Goal: Task Accomplishment & Management: Manage account settings

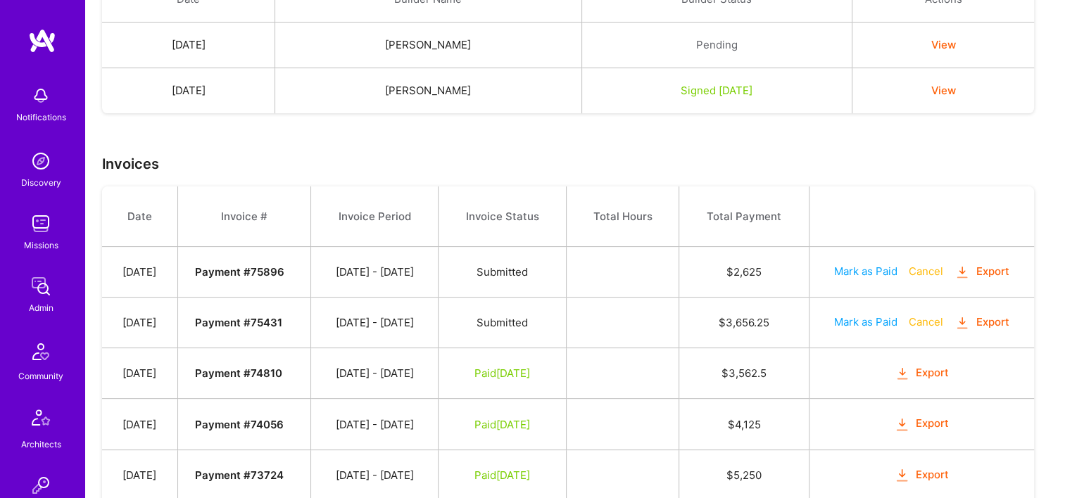
scroll to position [422, 0]
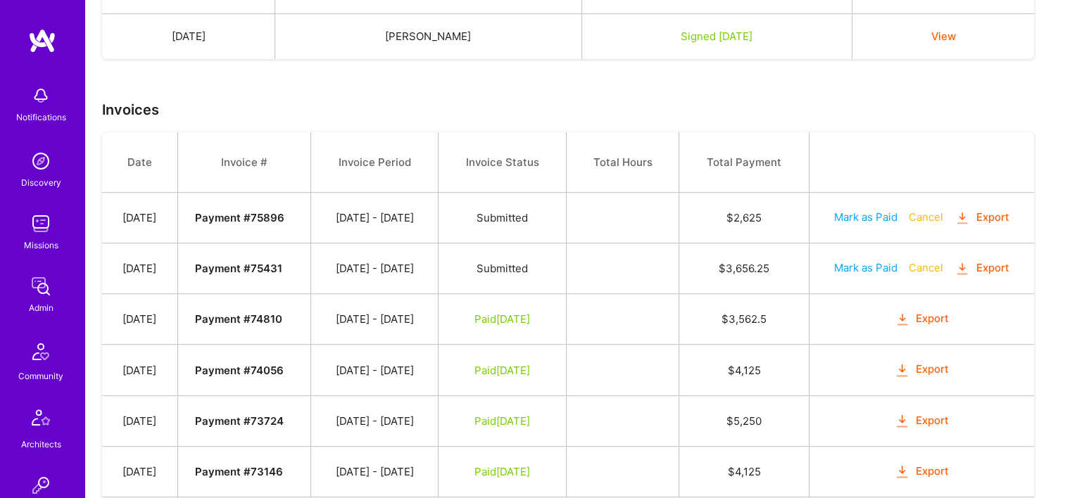
click at [942, 215] on button "Cancel" at bounding box center [925, 217] width 34 height 15
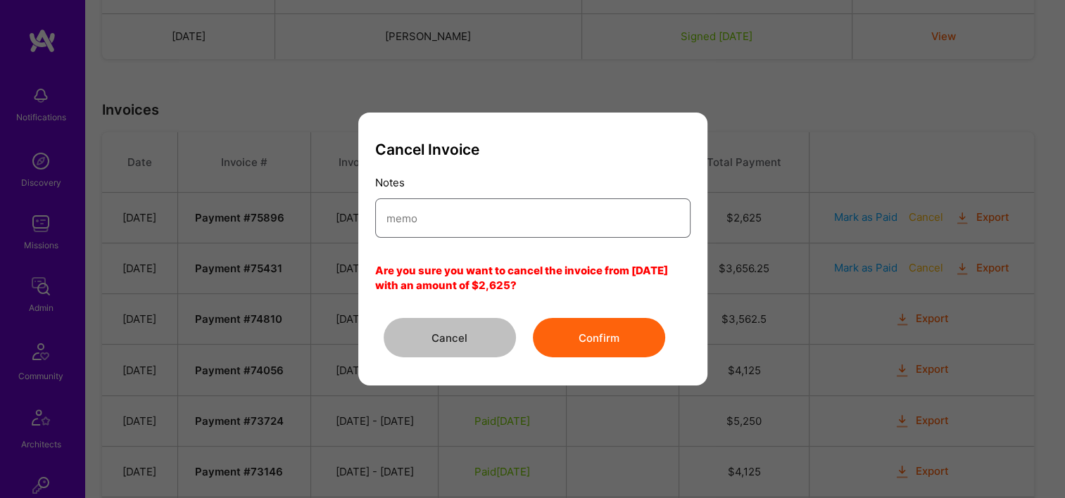
click at [514, 222] on input "modal" at bounding box center [532, 219] width 293 height 36
type input "Cancelled due to client issue."
click at [564, 353] on button "Confirm" at bounding box center [599, 337] width 132 height 39
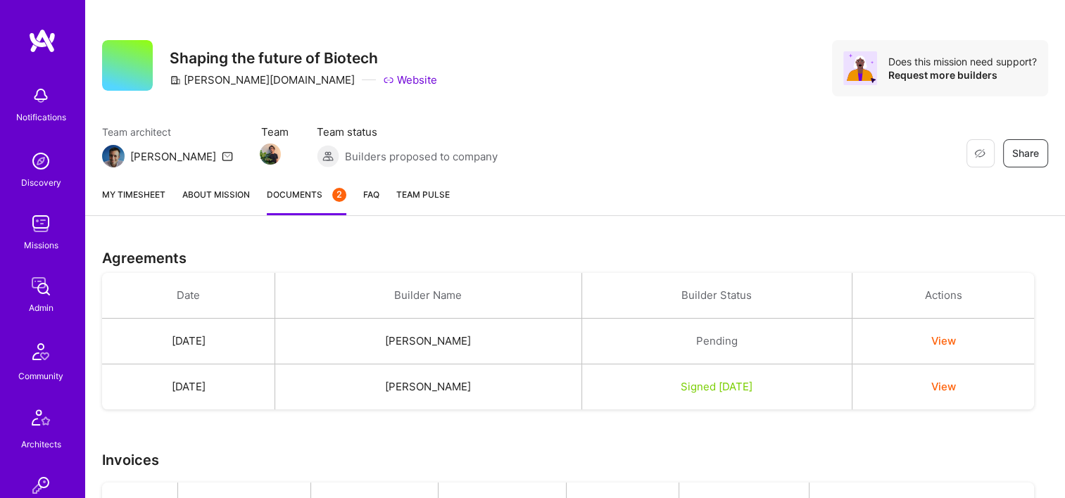
scroll to position [70, 0]
click at [151, 198] on link "My timesheet" at bounding box center [133, 203] width 63 height 28
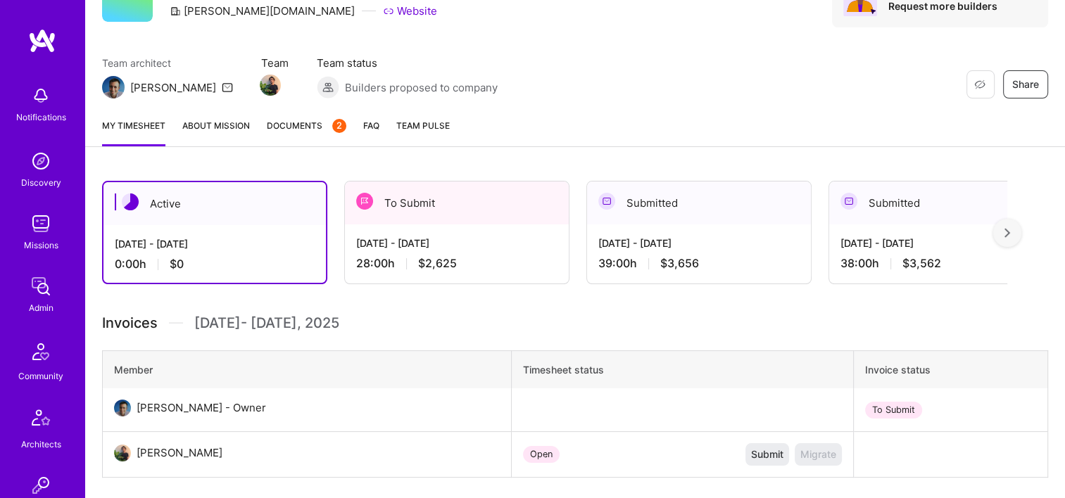
click at [456, 266] on div "28:00 h $2,625" at bounding box center [456, 263] width 201 height 15
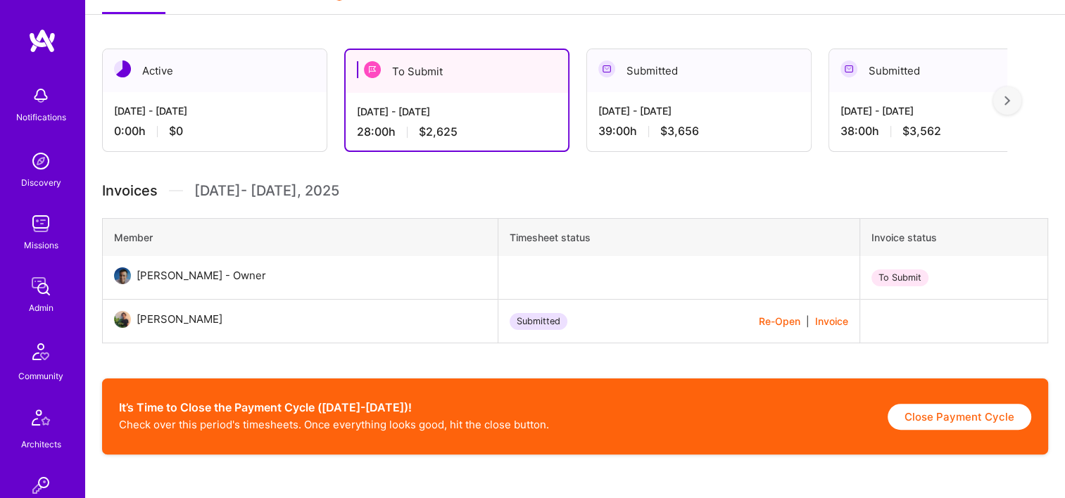
scroll to position [281, 0]
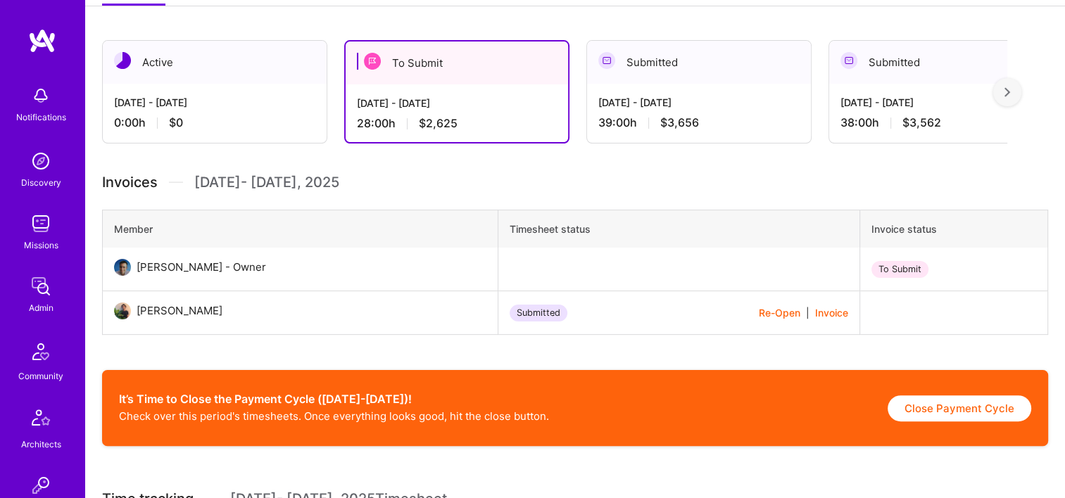
drag, startPoint x: 227, startPoint y: 312, endPoint x: 138, endPoint y: 311, distance: 88.7
click at [138, 311] on div "Nicholas Sedlazek" at bounding box center [180, 311] width 86 height 17
copy div "Nicholas Sedlazek"
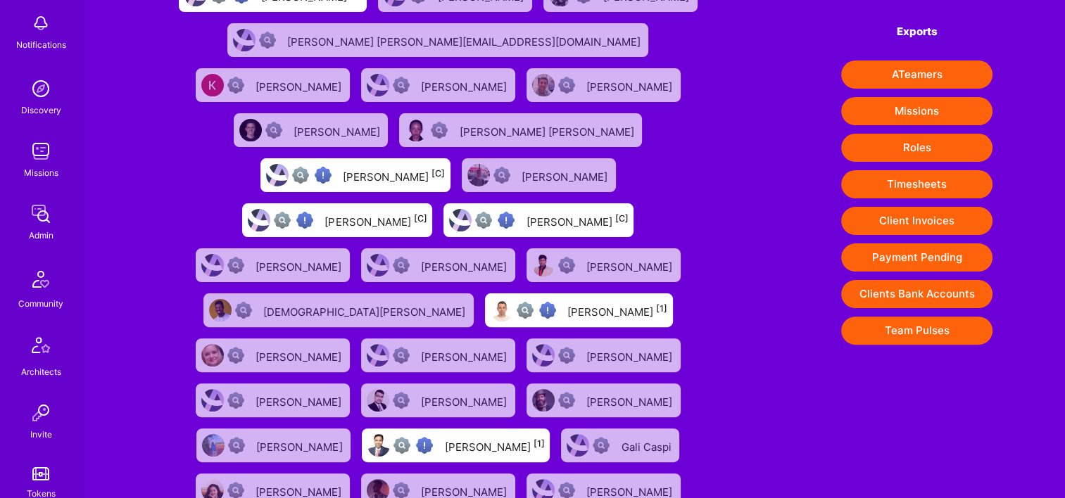
scroll to position [70, 0]
click at [39, 228] on img at bounding box center [41, 216] width 28 height 28
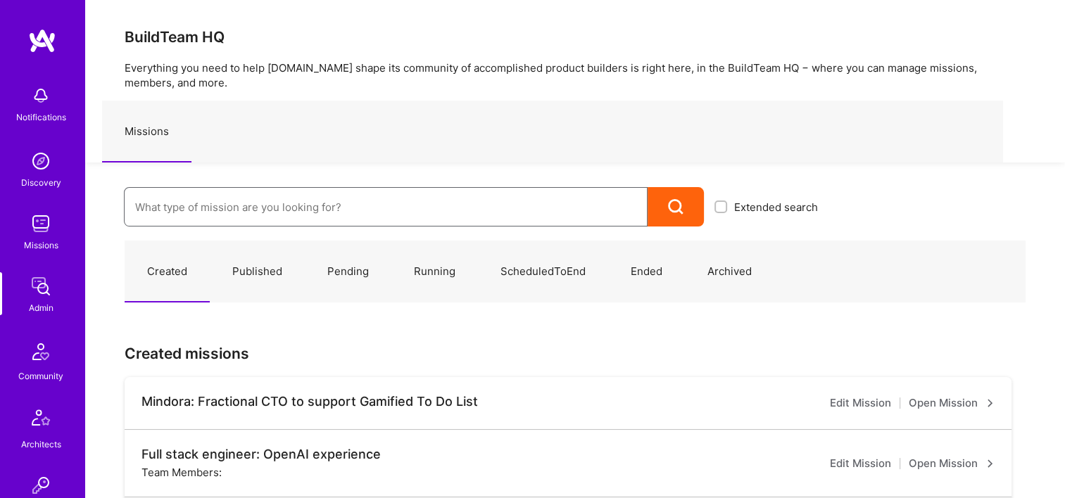
click at [356, 191] on input at bounding box center [385, 207] width 501 height 36
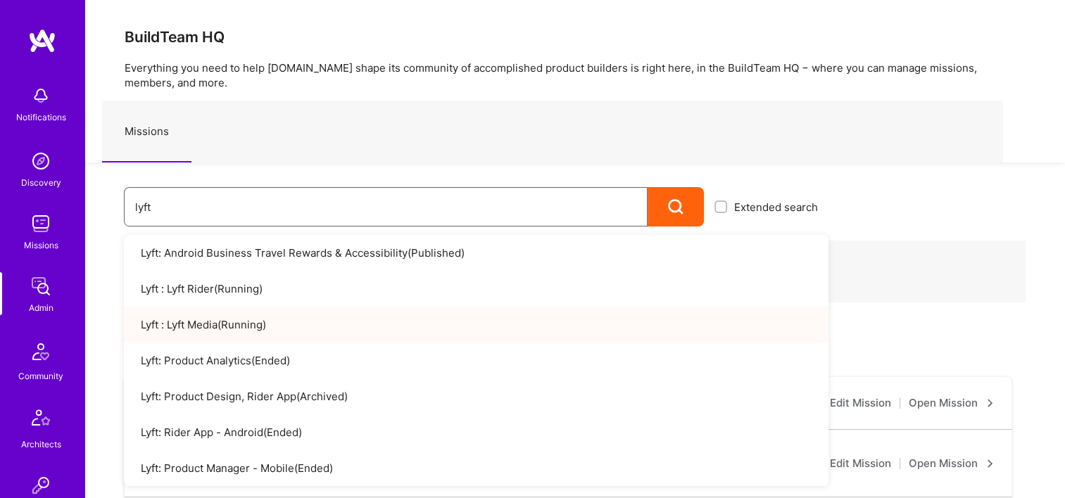
type input "lyft"
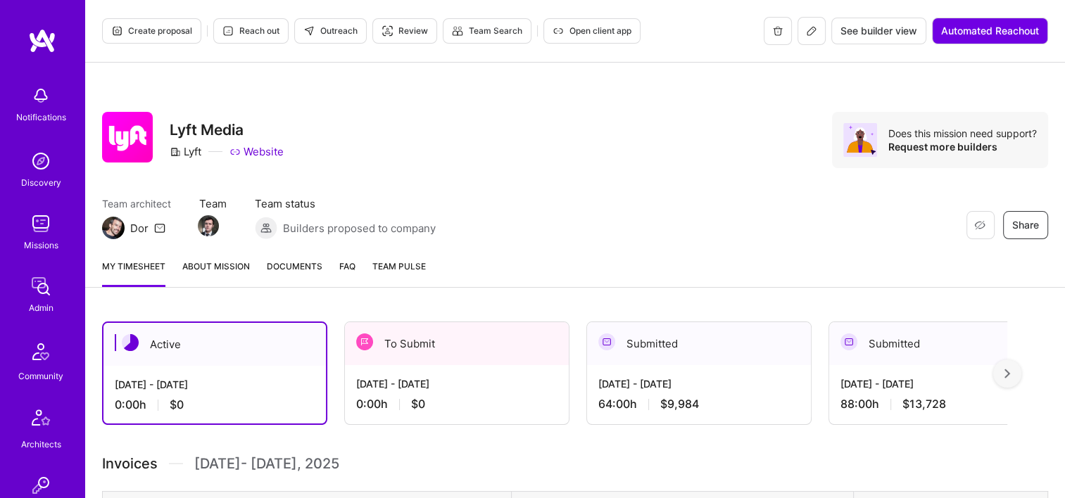
click at [281, 271] on span "Documents" at bounding box center [295, 266] width 56 height 15
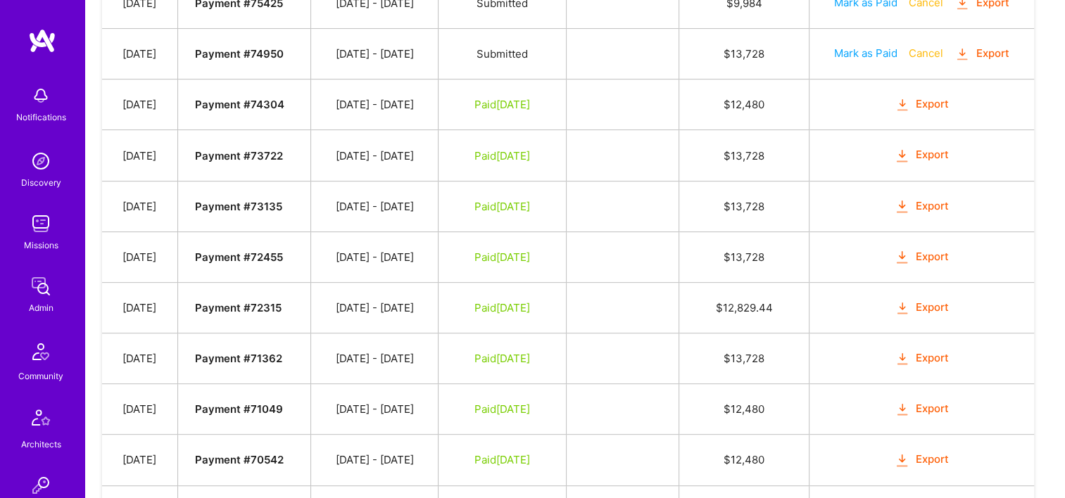
scroll to position [352, 0]
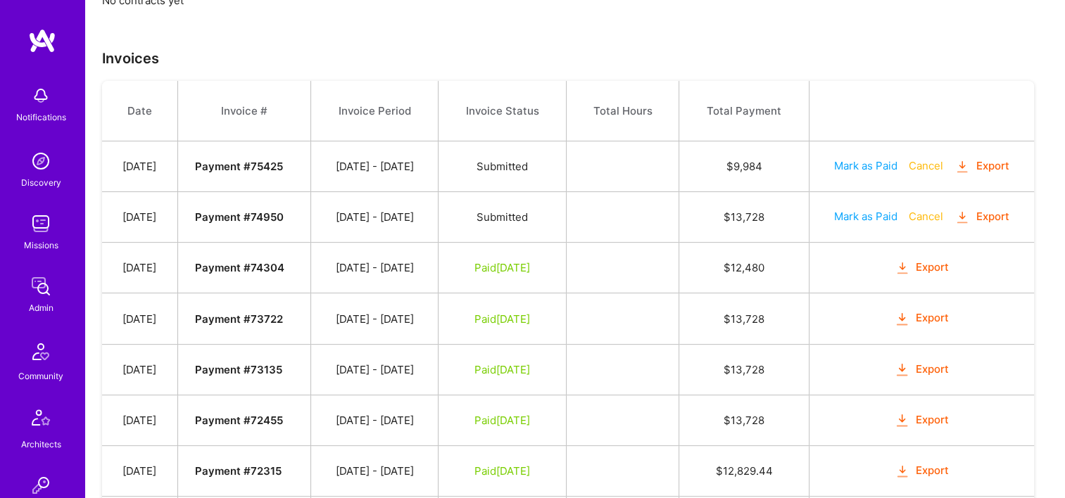
click at [854, 211] on button "Mark as Paid" at bounding box center [865, 216] width 63 height 15
select select "7"
select select "13"
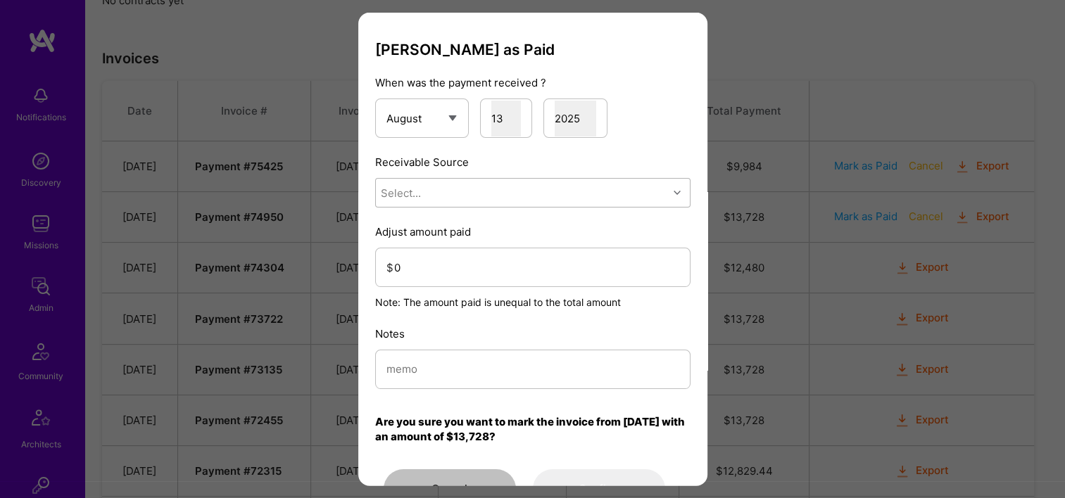
click at [521, 183] on div "Select..." at bounding box center [522, 193] width 292 height 28
click at [474, 273] on div "Stripe" at bounding box center [532, 281] width 315 height 26
click at [455, 255] on input "0" at bounding box center [536, 267] width 285 height 36
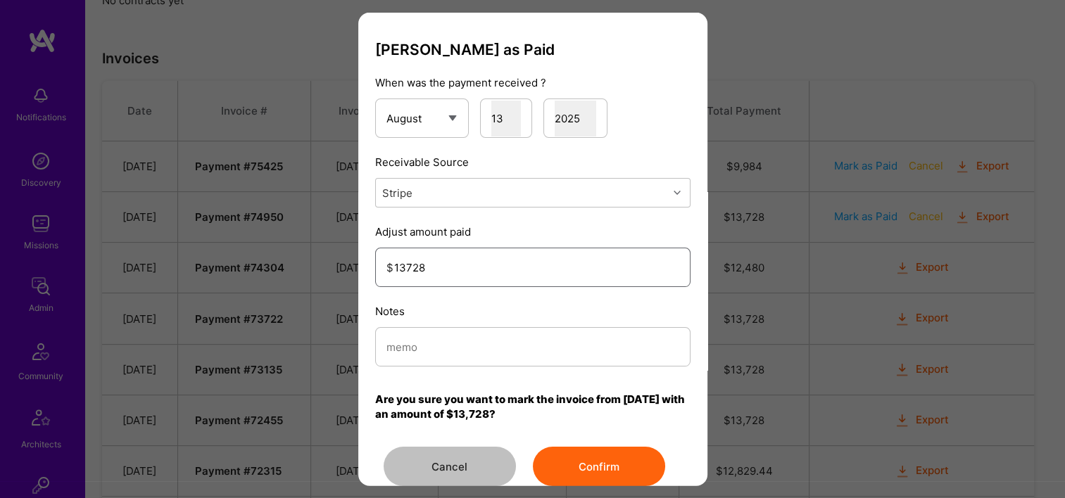
type input "13728"
click at [487, 325] on div "Notes" at bounding box center [532, 335] width 315 height 63
click at [488, 329] on input "modal" at bounding box center [532, 347] width 293 height 36
type input "Reconciled from Stripe"
click at [593, 475] on button "Confirm" at bounding box center [599, 466] width 132 height 39
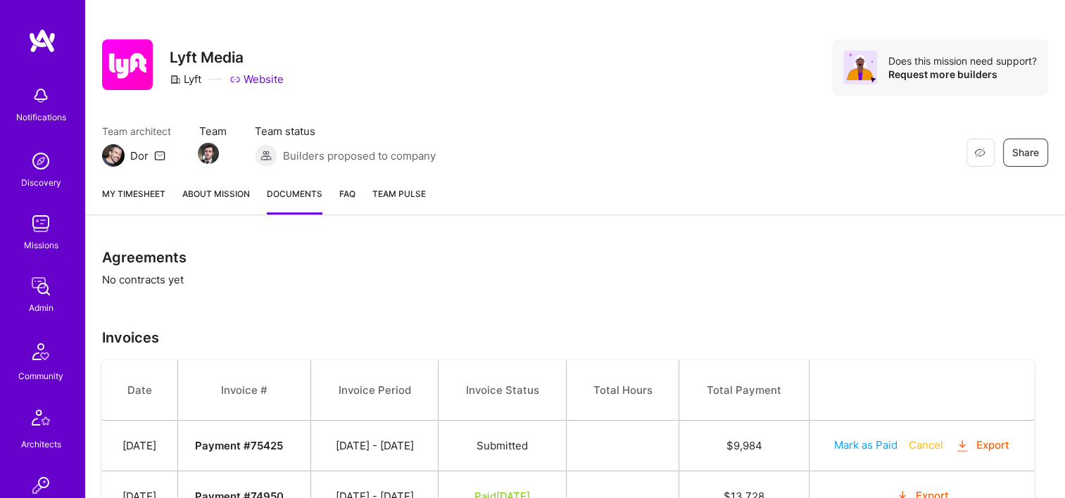
scroll to position [70, 0]
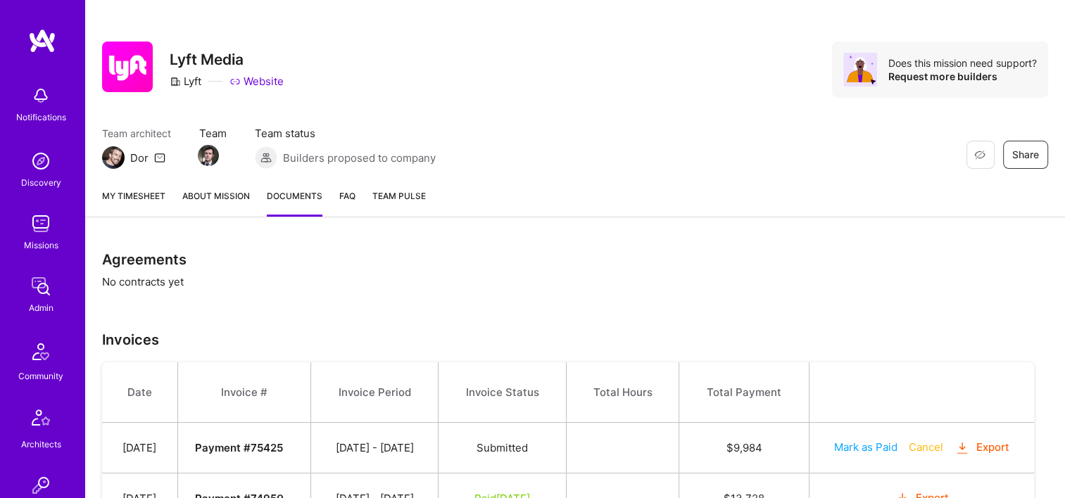
click at [982, 448] on button "Export" at bounding box center [981, 448] width 55 height 16
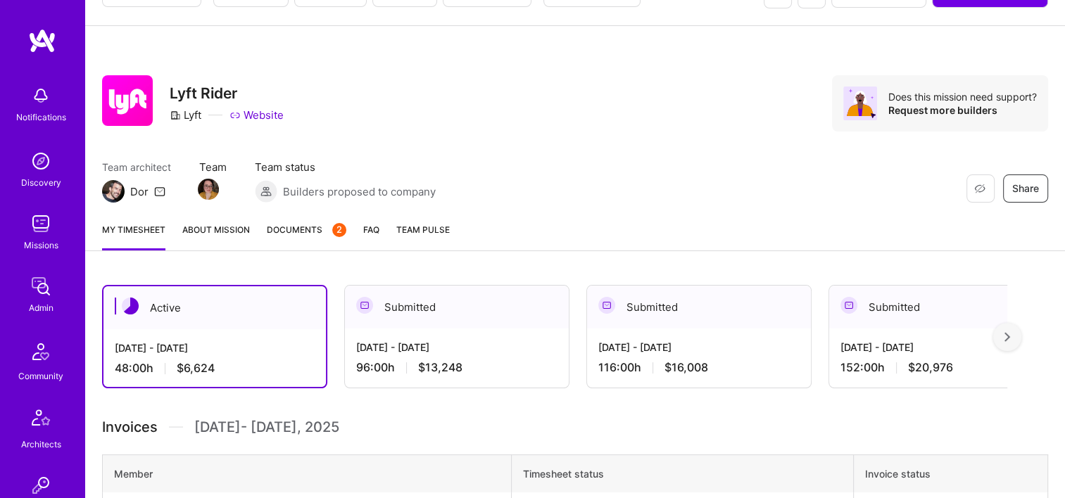
scroll to position [70, 0]
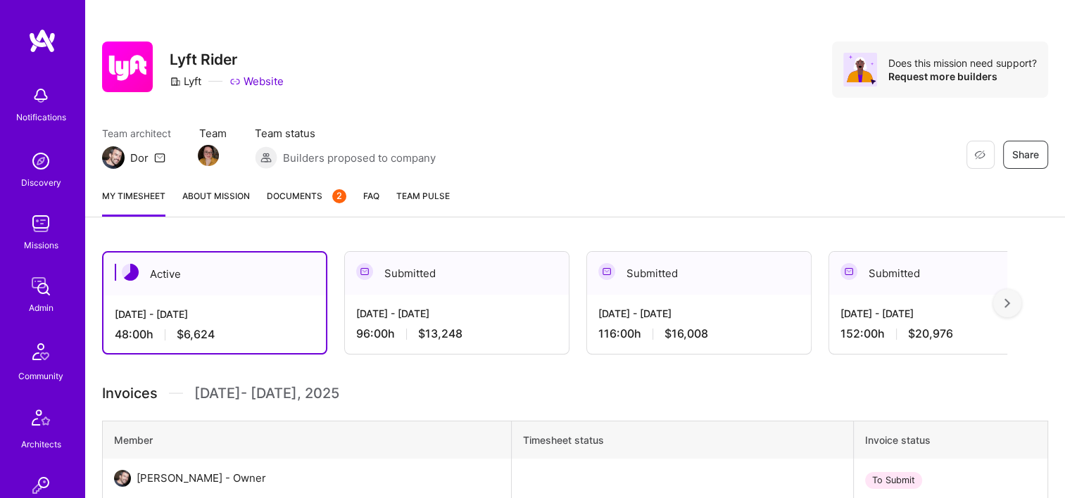
click at [307, 191] on span "Documents 2" at bounding box center [307, 196] width 80 height 15
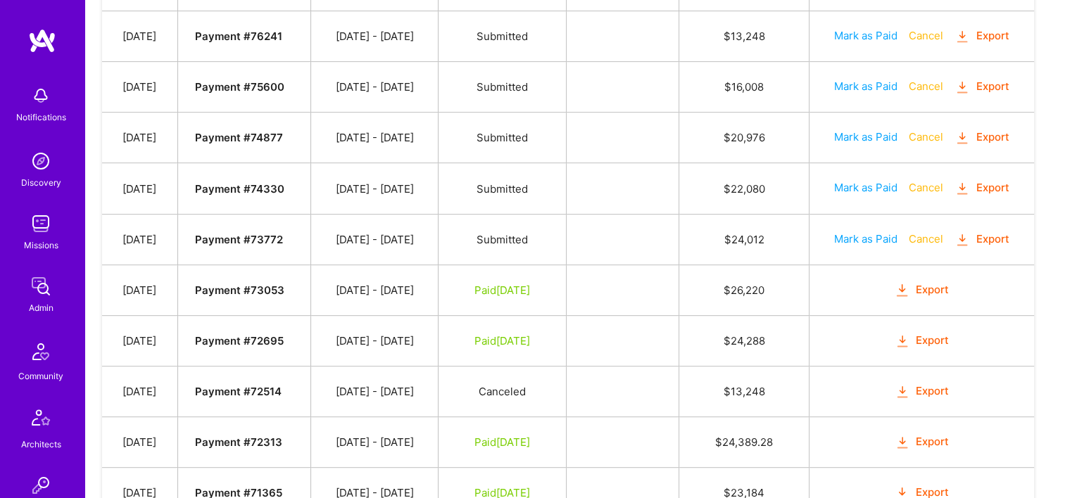
scroll to position [533, 0]
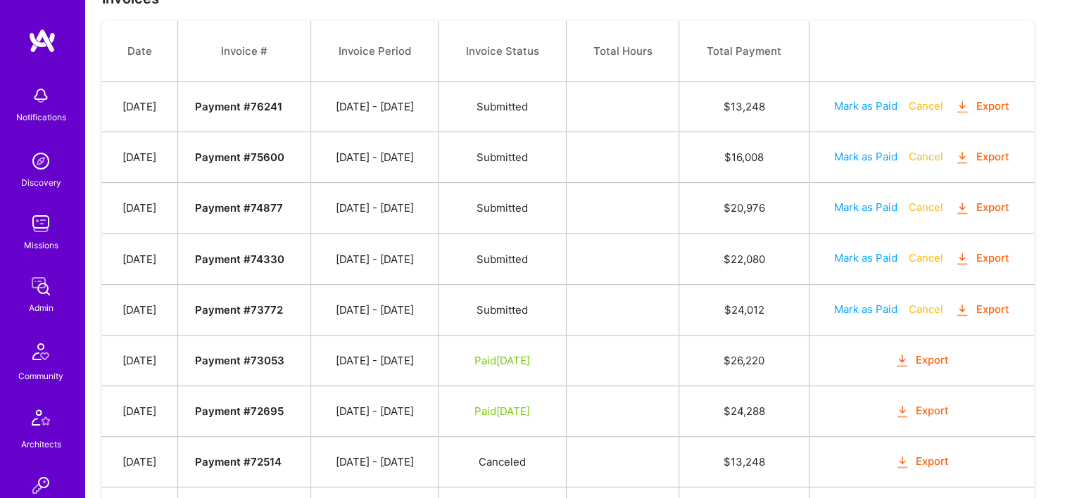
click at [987, 310] on button "Export" at bounding box center [981, 310] width 55 height 16
drag, startPoint x: 311, startPoint y: 360, endPoint x: 278, endPoint y: 359, distance: 33.1
click at [278, 359] on td "Payment # 73053" at bounding box center [244, 360] width 134 height 51
copy strong "73053"
click at [678, 259] on td at bounding box center [622, 259] width 113 height 51
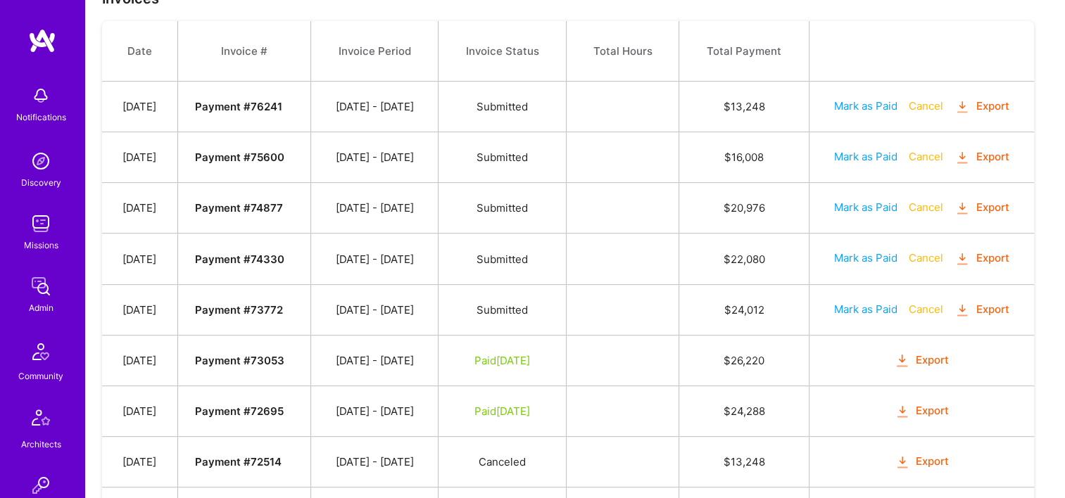
click at [996, 251] on button "Export" at bounding box center [981, 259] width 55 height 16
click at [985, 213] on button "Export" at bounding box center [981, 208] width 55 height 16
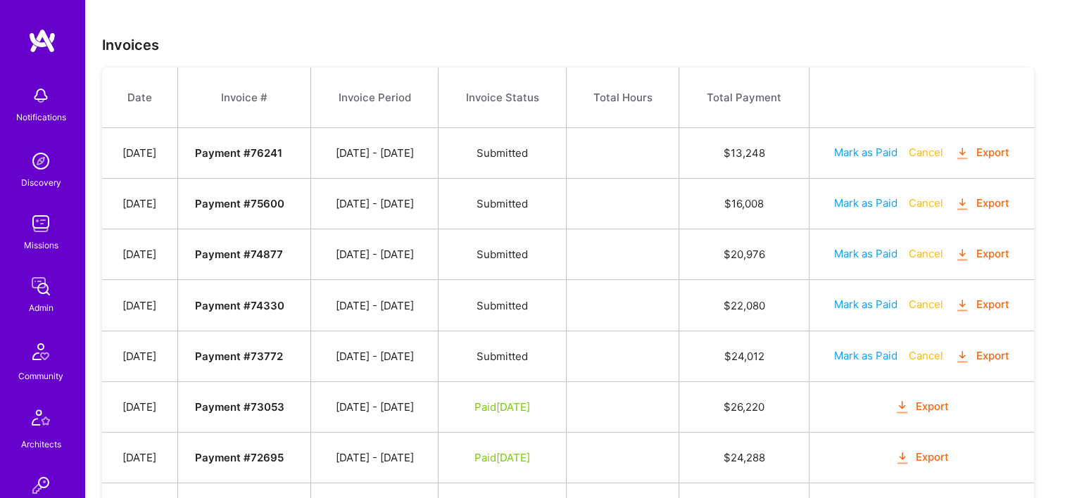
scroll to position [463, 0]
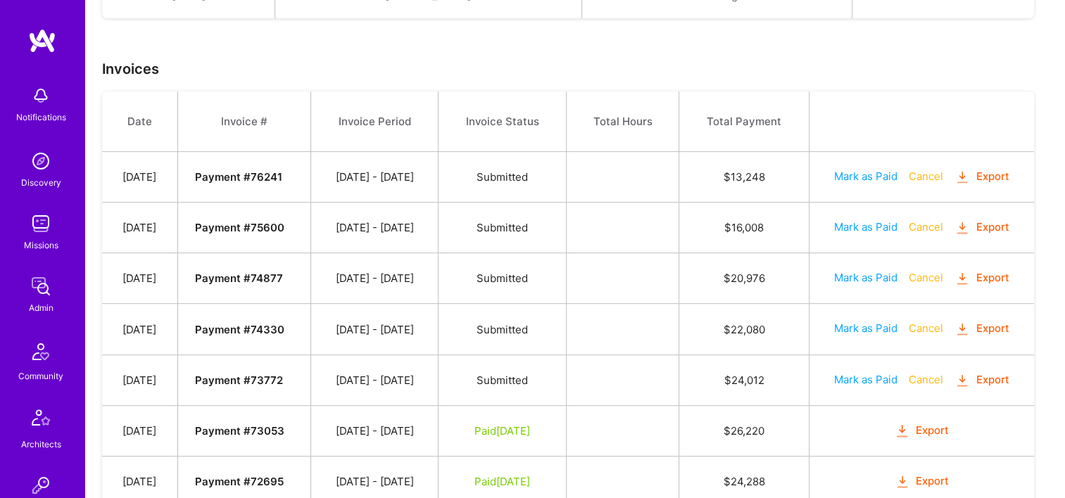
click at [616, 234] on td at bounding box center [622, 228] width 113 height 51
click at [996, 224] on button "Export" at bounding box center [981, 228] width 55 height 16
click at [716, 42] on div "Agreements Date Builder Name Builder Status Actions Mar 6, 2025 Yelena Belikova…" at bounding box center [575, 325] width 980 height 967
click at [1008, 180] on button "Export" at bounding box center [981, 177] width 55 height 16
click at [566, 220] on td "Submitted" at bounding box center [502, 228] width 128 height 51
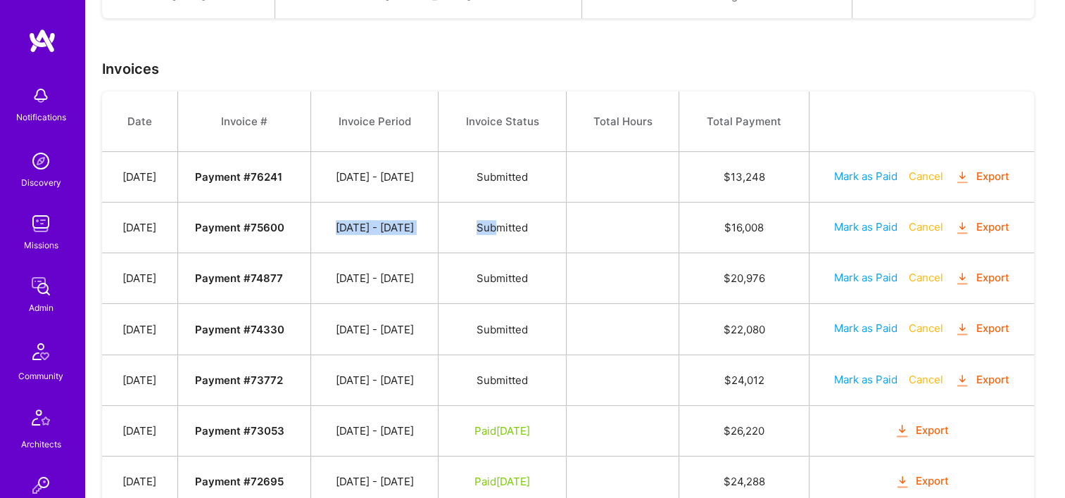
drag, startPoint x: 343, startPoint y: 220, endPoint x: 529, endPoint y: 217, distance: 185.8
click at [529, 217] on tr "Jul 22, 2025 Payment # 75600 07/01 - 07/15/2025 Submitted $ 16,008 Mark as Paid…" at bounding box center [568, 228] width 932 height 51
drag, startPoint x: 529, startPoint y: 217, endPoint x: 761, endPoint y: 261, distance: 236.4
click at [764, 260] on td "$ 20,976" at bounding box center [743, 278] width 129 height 51
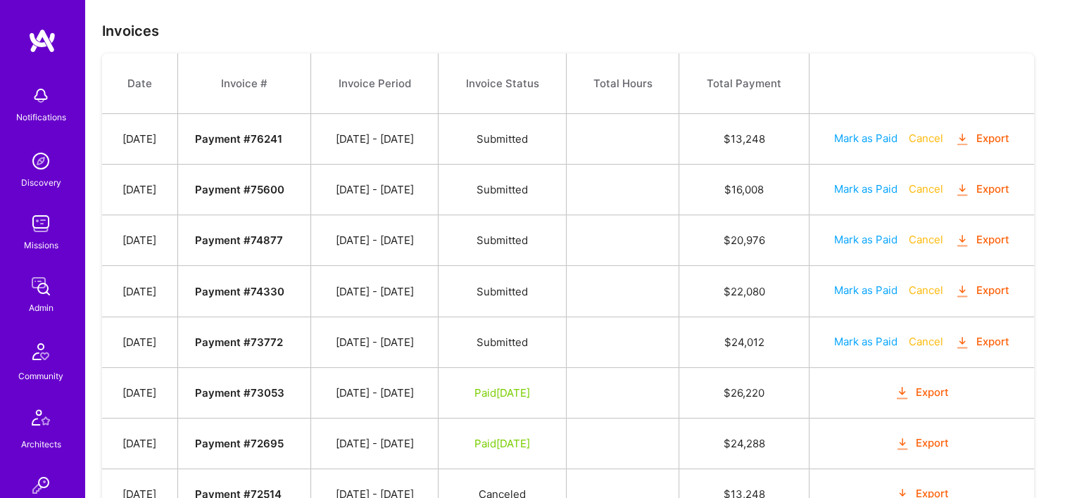
scroll to position [533, 0]
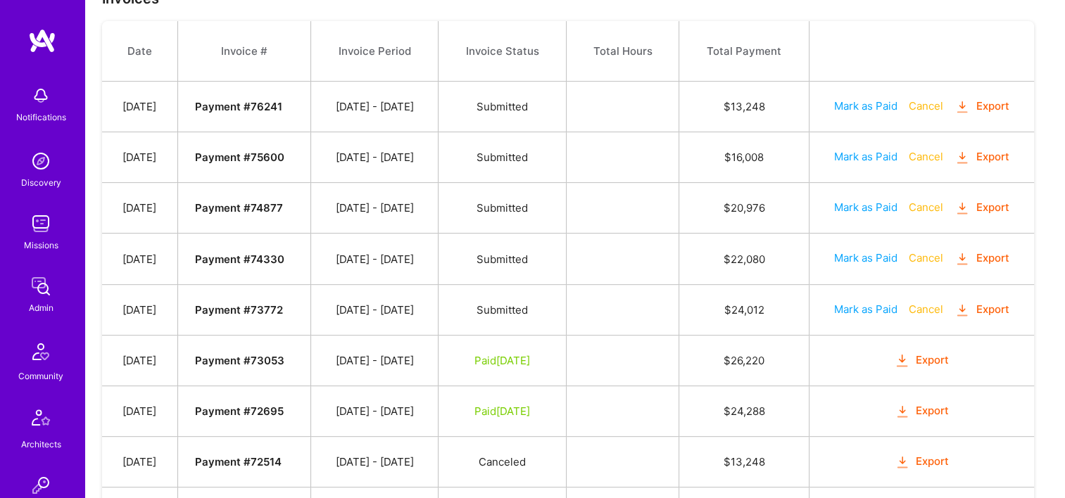
click at [994, 308] on button "Export" at bounding box center [981, 310] width 55 height 16
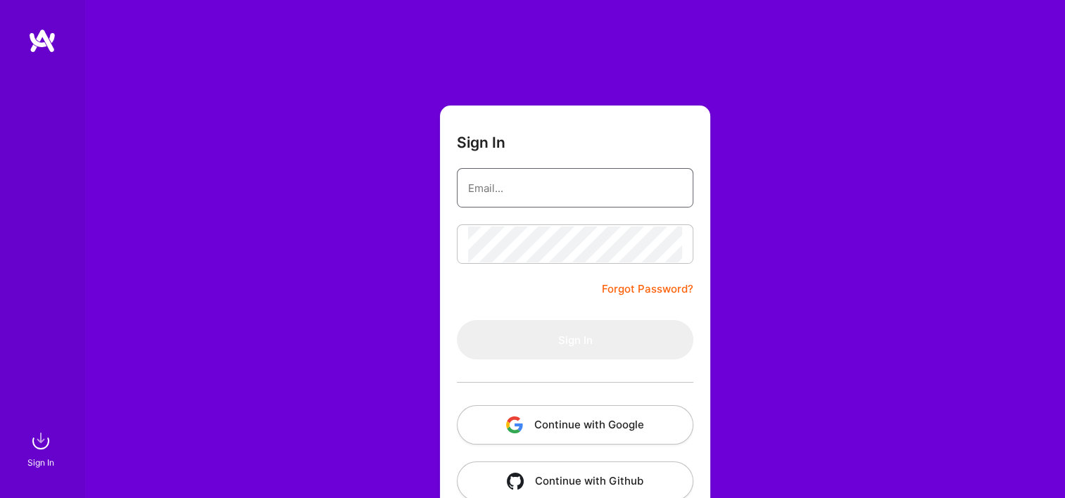
type input "[EMAIL_ADDRESS][DOMAIN_NAME]"
click at [534, 413] on button "Continue with Google" at bounding box center [575, 424] width 236 height 39
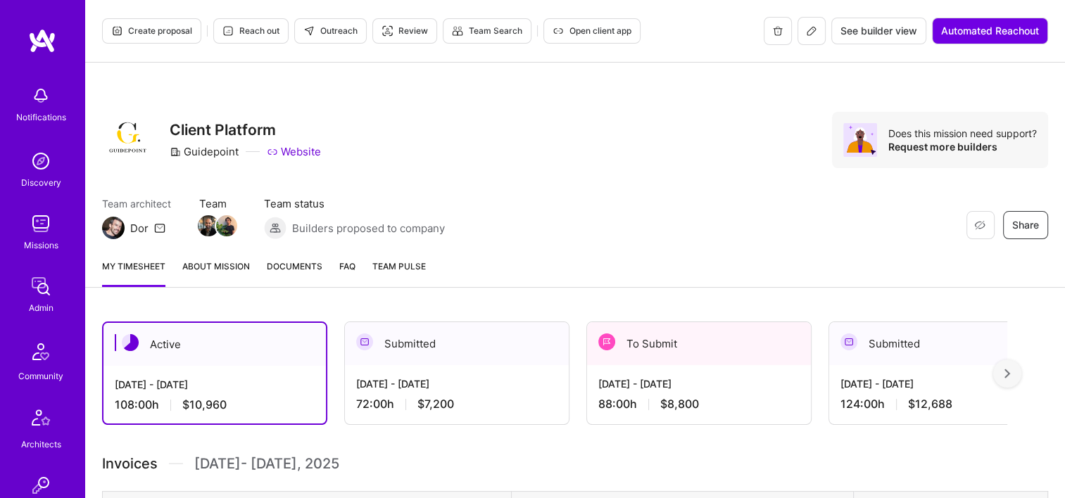
drag, startPoint x: 657, startPoint y: 353, endPoint x: 652, endPoint y: 340, distance: 14.2
click at [657, 353] on div "To Submit" at bounding box center [699, 343] width 224 height 43
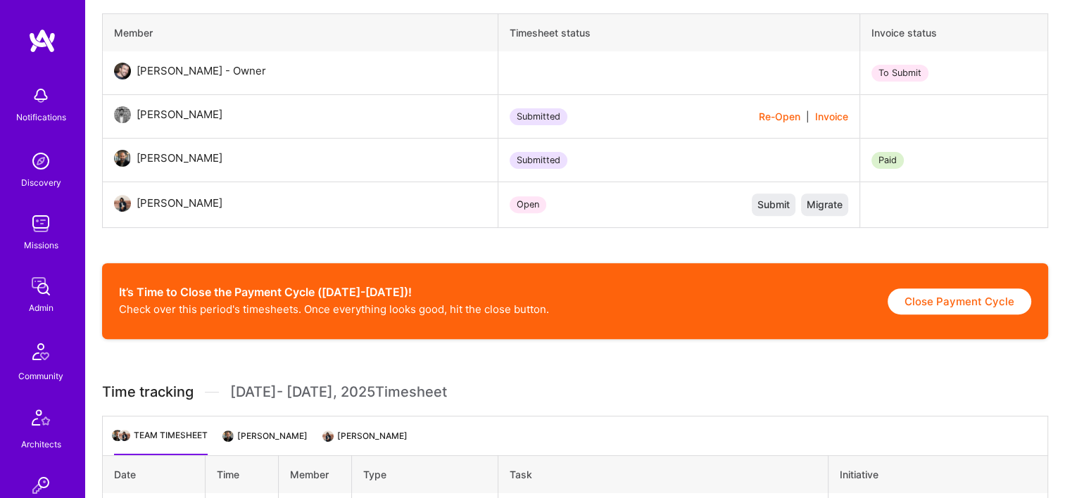
scroll to position [563, 0]
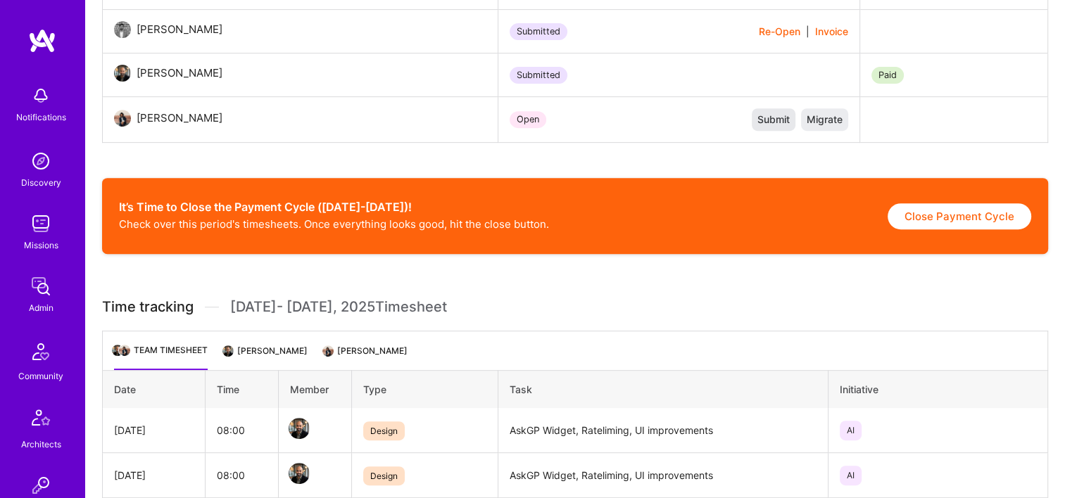
click at [790, 121] on span "Submit" at bounding box center [773, 120] width 32 height 14
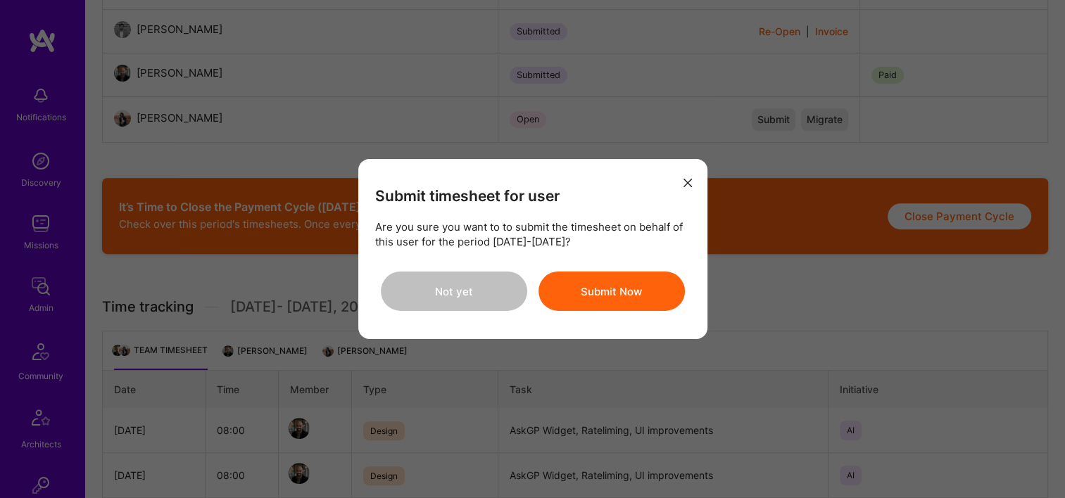
click at [576, 296] on button "Submit Now" at bounding box center [611, 291] width 146 height 39
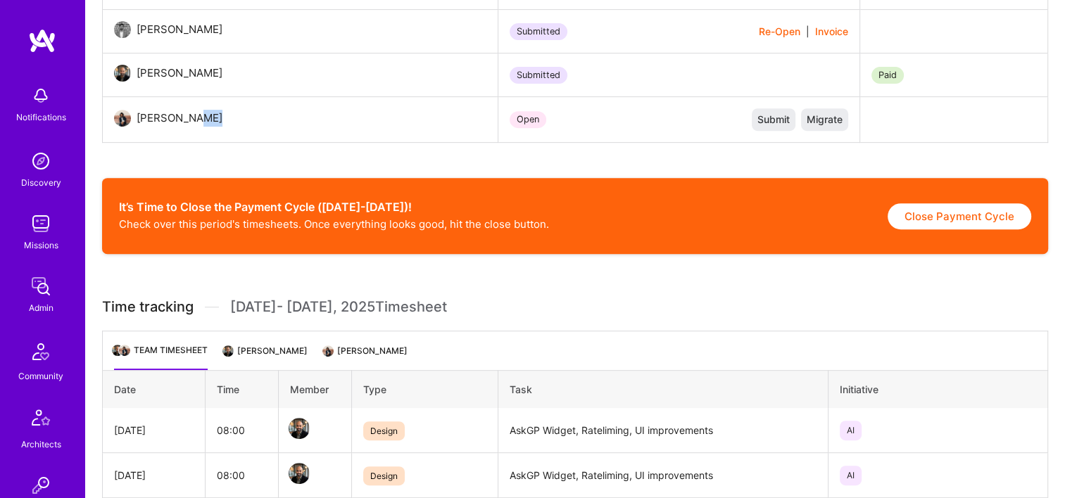
drag, startPoint x: 203, startPoint y: 117, endPoint x: 191, endPoint y: 117, distance: 12.7
click at [191, 117] on div "[PERSON_NAME]" at bounding box center [180, 118] width 86 height 17
drag, startPoint x: 191, startPoint y: 117, endPoint x: 213, endPoint y: 117, distance: 22.5
click at [213, 116] on div "[PERSON_NAME]" at bounding box center [180, 118] width 86 height 17
drag, startPoint x: 218, startPoint y: 119, endPoint x: 139, endPoint y: 119, distance: 79.5
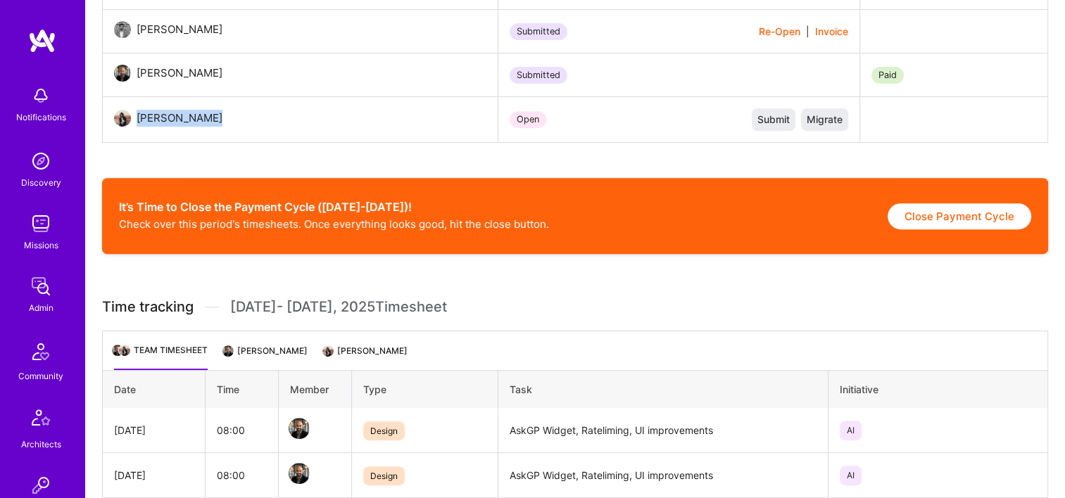
click at [139, 119] on div "[PERSON_NAME]" at bounding box center [182, 118] width 103 height 17
copy div "[PERSON_NAME]"
click at [775, 120] on span "Submit" at bounding box center [773, 120] width 32 height 14
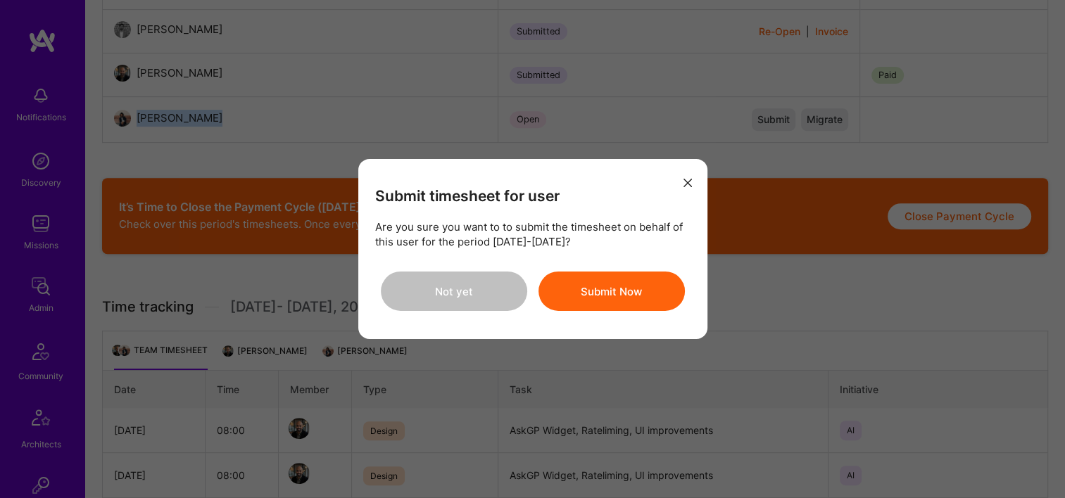
click at [637, 277] on button "Submit Now" at bounding box center [611, 291] width 146 height 39
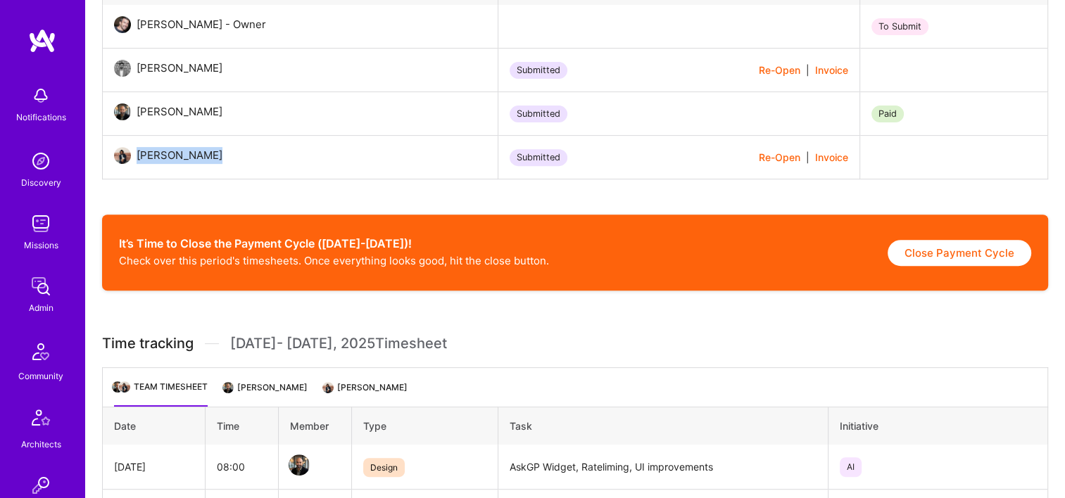
scroll to position [493, 0]
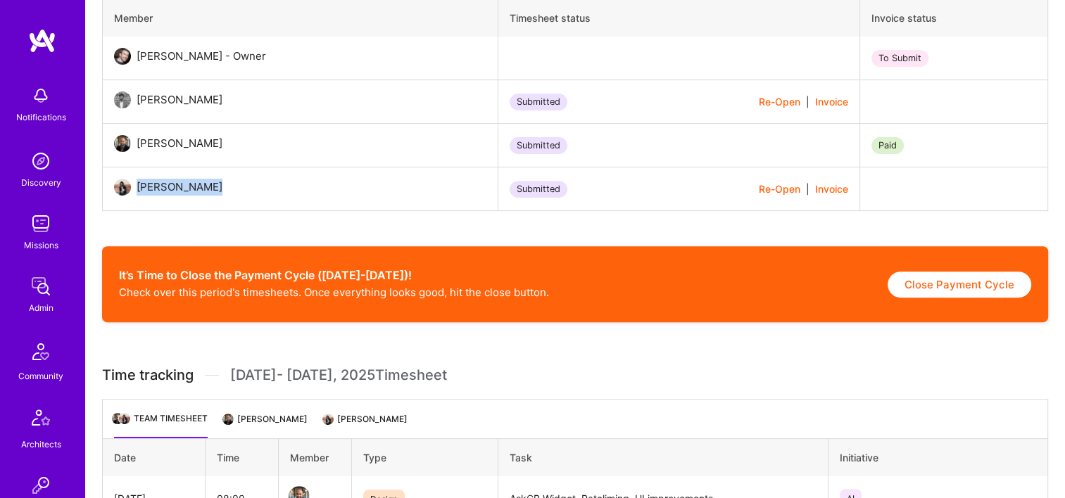
click at [961, 286] on button "Close Payment Cycle" at bounding box center [959, 285] width 144 height 26
select select "6863514723fe099339dd3eea"
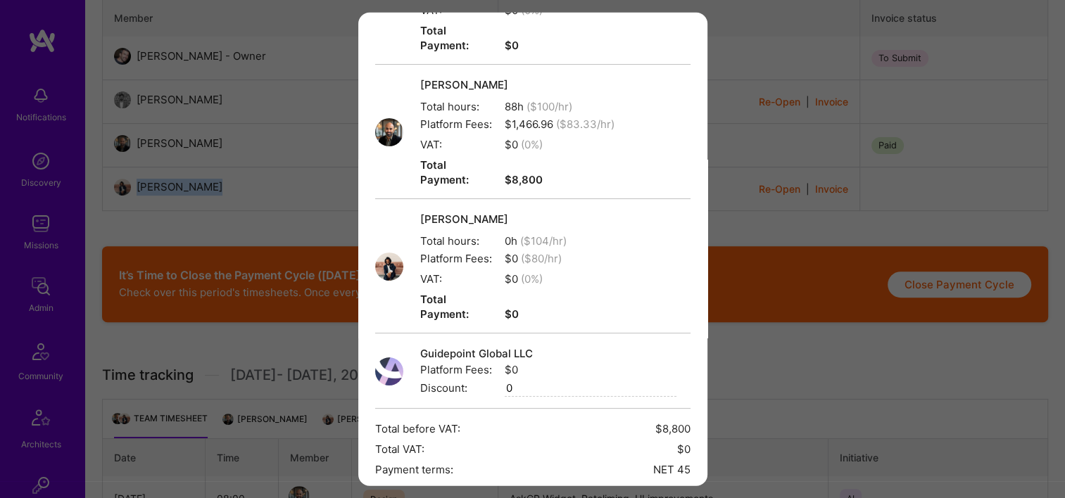
scroll to position [284, 0]
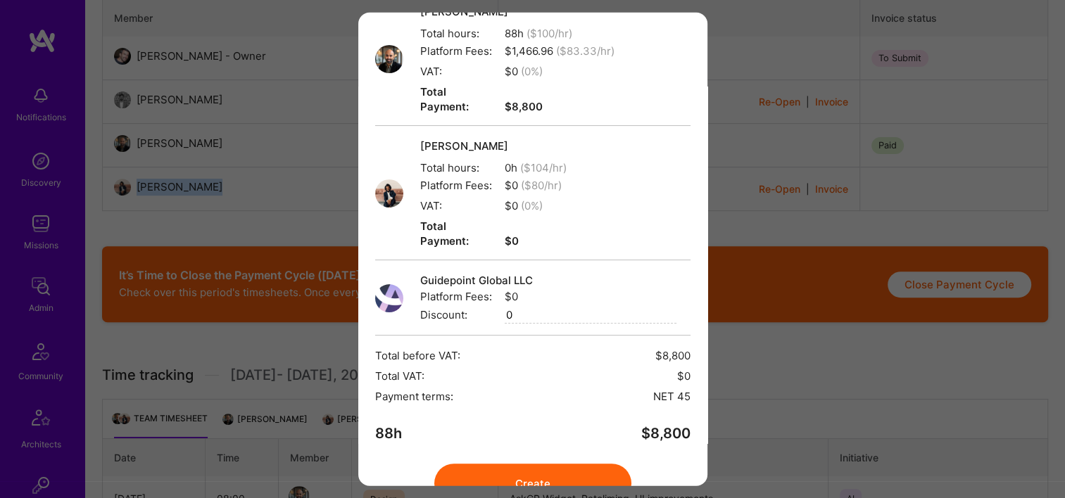
click at [556, 464] on button "Create" at bounding box center [532, 483] width 197 height 39
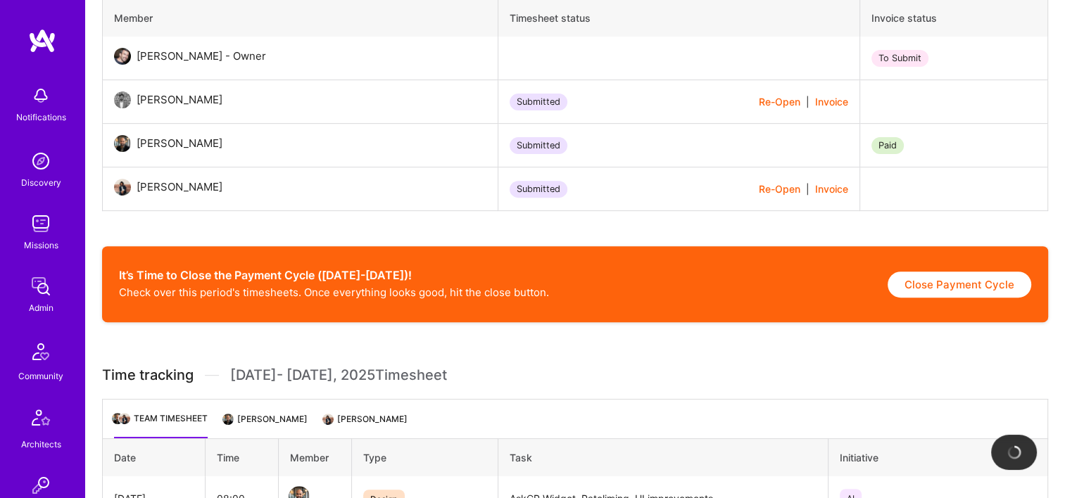
click at [274, 210] on td "[PERSON_NAME]" at bounding box center [300, 189] width 395 height 44
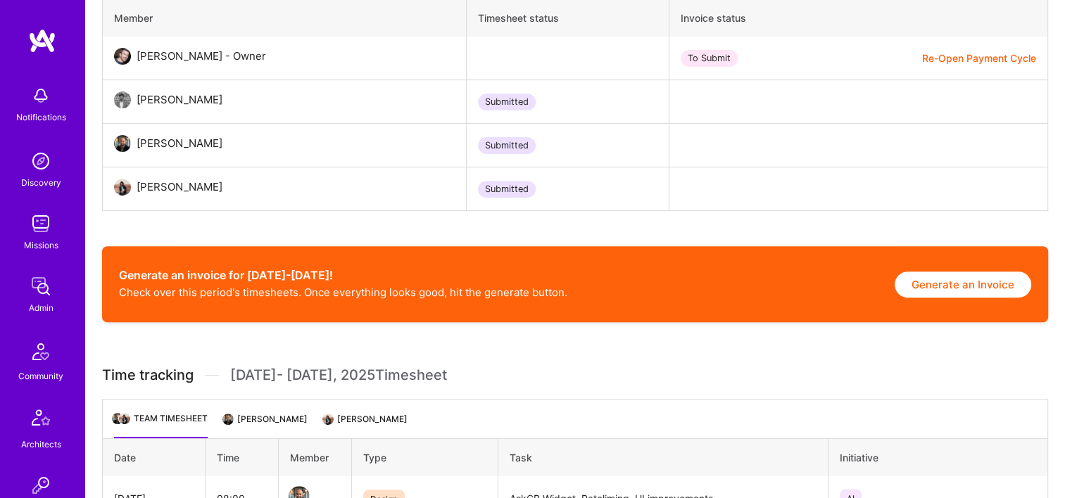
click at [959, 281] on button "Generate an Invoice" at bounding box center [962, 285] width 137 height 26
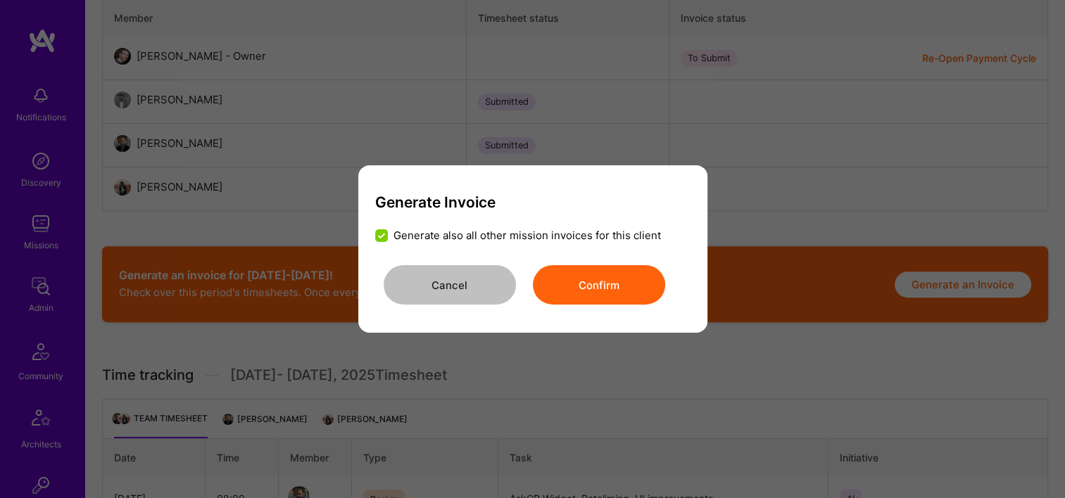
click at [604, 291] on button "Confirm" at bounding box center [599, 284] width 132 height 39
